Goal: Task Accomplishment & Management: Manage account settings

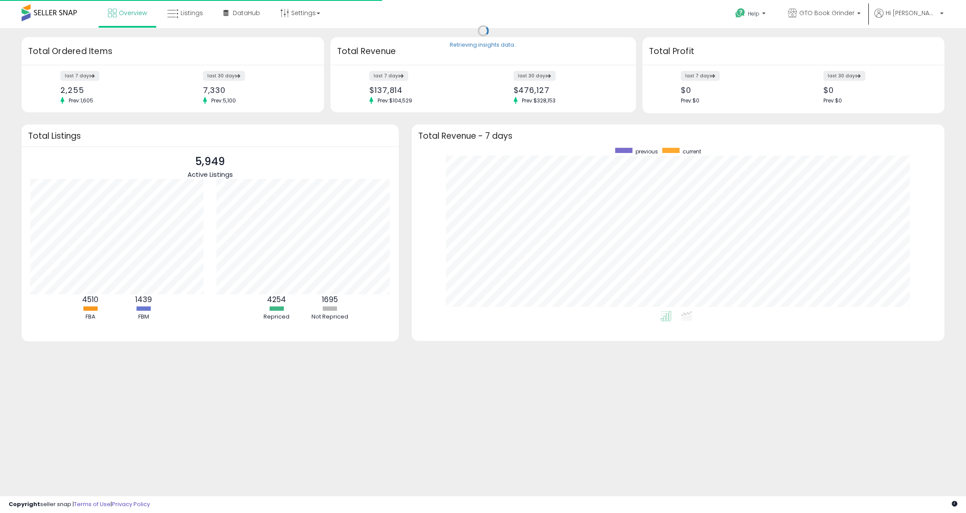
scroll to position [163, 515]
click at [176, 7] on link "Listings" at bounding box center [185, 13] width 49 height 26
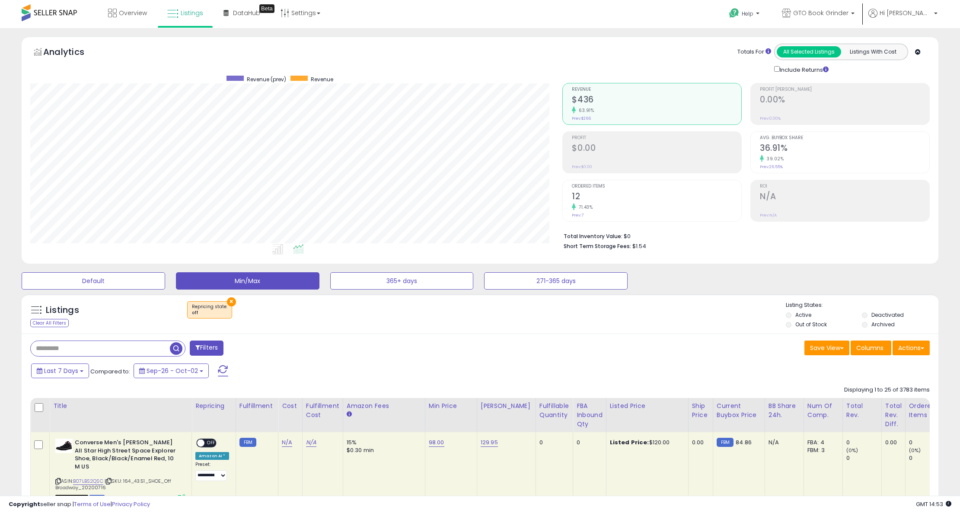
scroll to position [177, 532]
click at [579, 413] on div "FBA inbound Qty" at bounding box center [589, 414] width 26 height 27
